Goal: Task Accomplishment & Management: Manage account settings

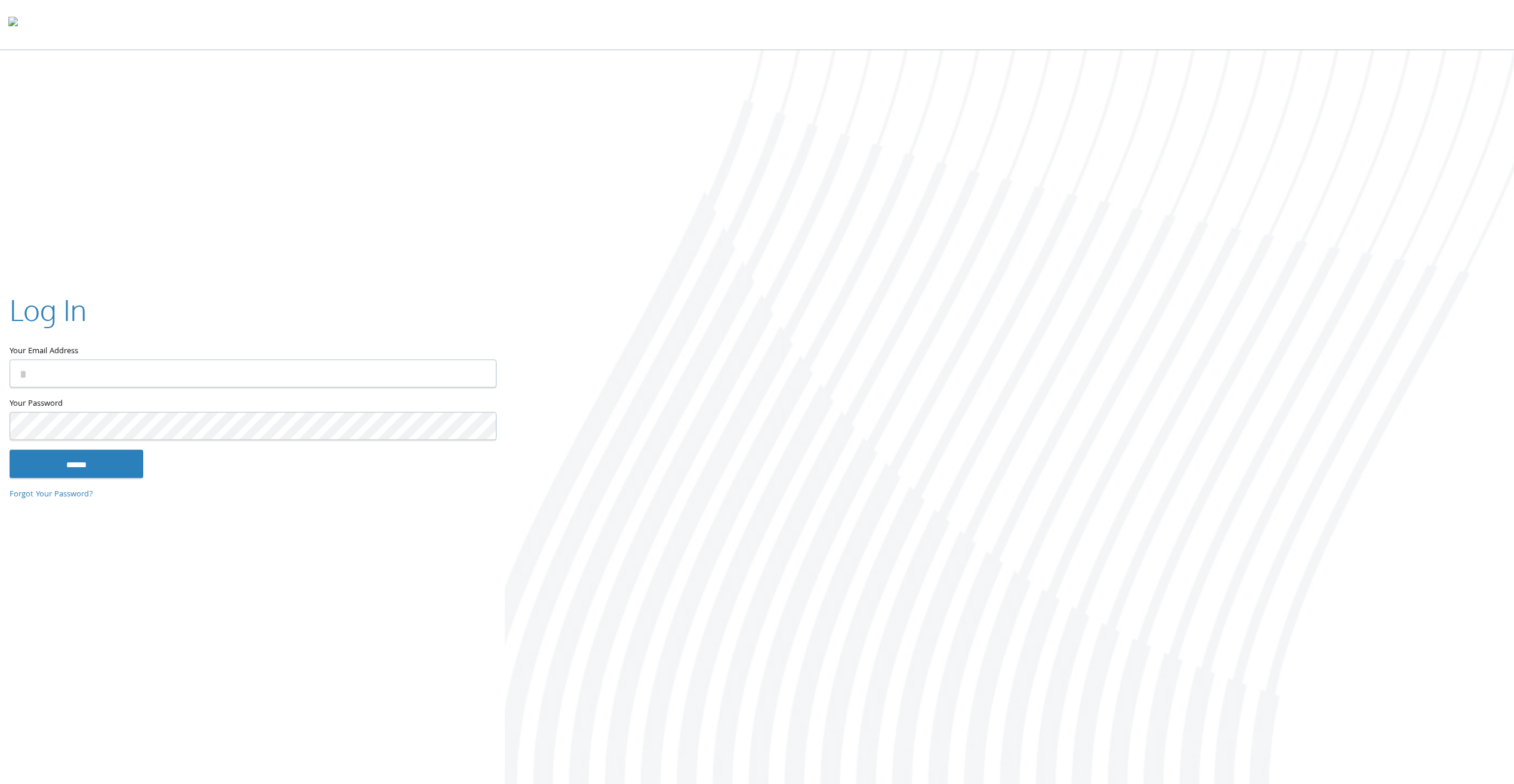
type input "**********"
click at [81, 464] on input "******" at bounding box center [76, 464] width 134 height 29
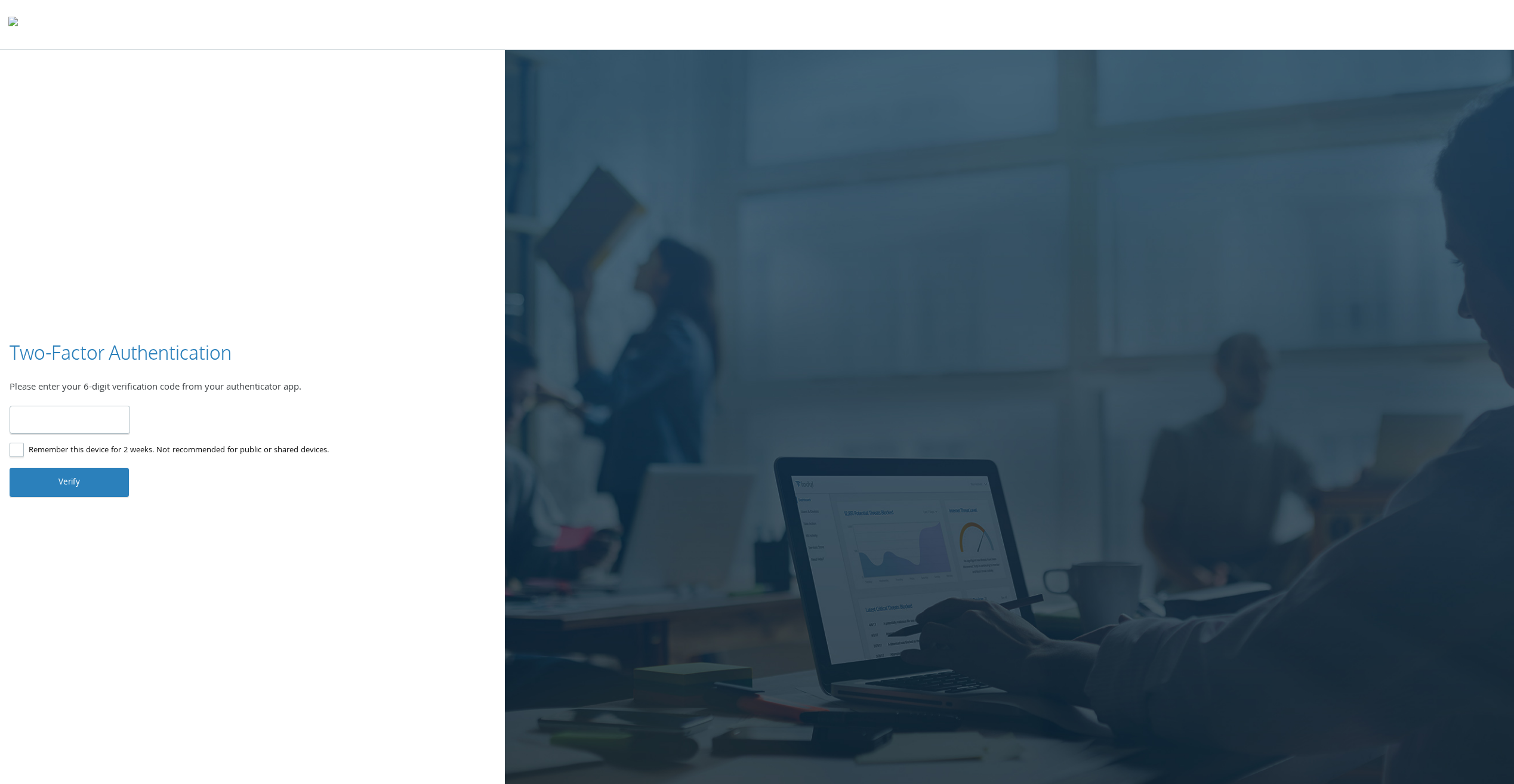
click at [88, 425] on input "number" at bounding box center [69, 419] width 121 height 28
type input "******"
